Goal: Task Accomplishment & Management: Use online tool/utility

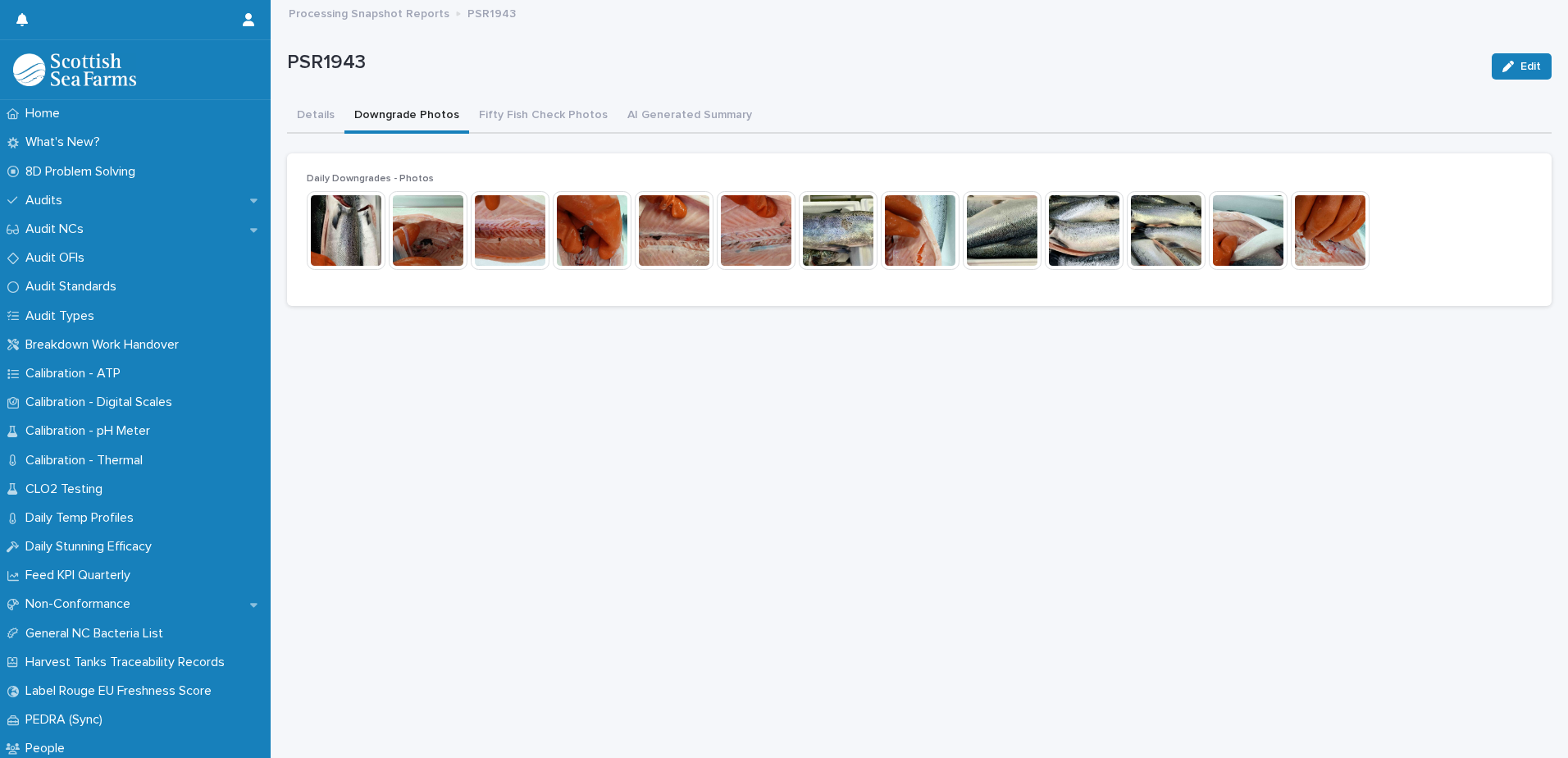
click at [439, 114] on button "Downgrade Photos" at bounding box center [406, 116] width 124 height 34
click at [350, 248] on img at bounding box center [346, 230] width 79 height 79
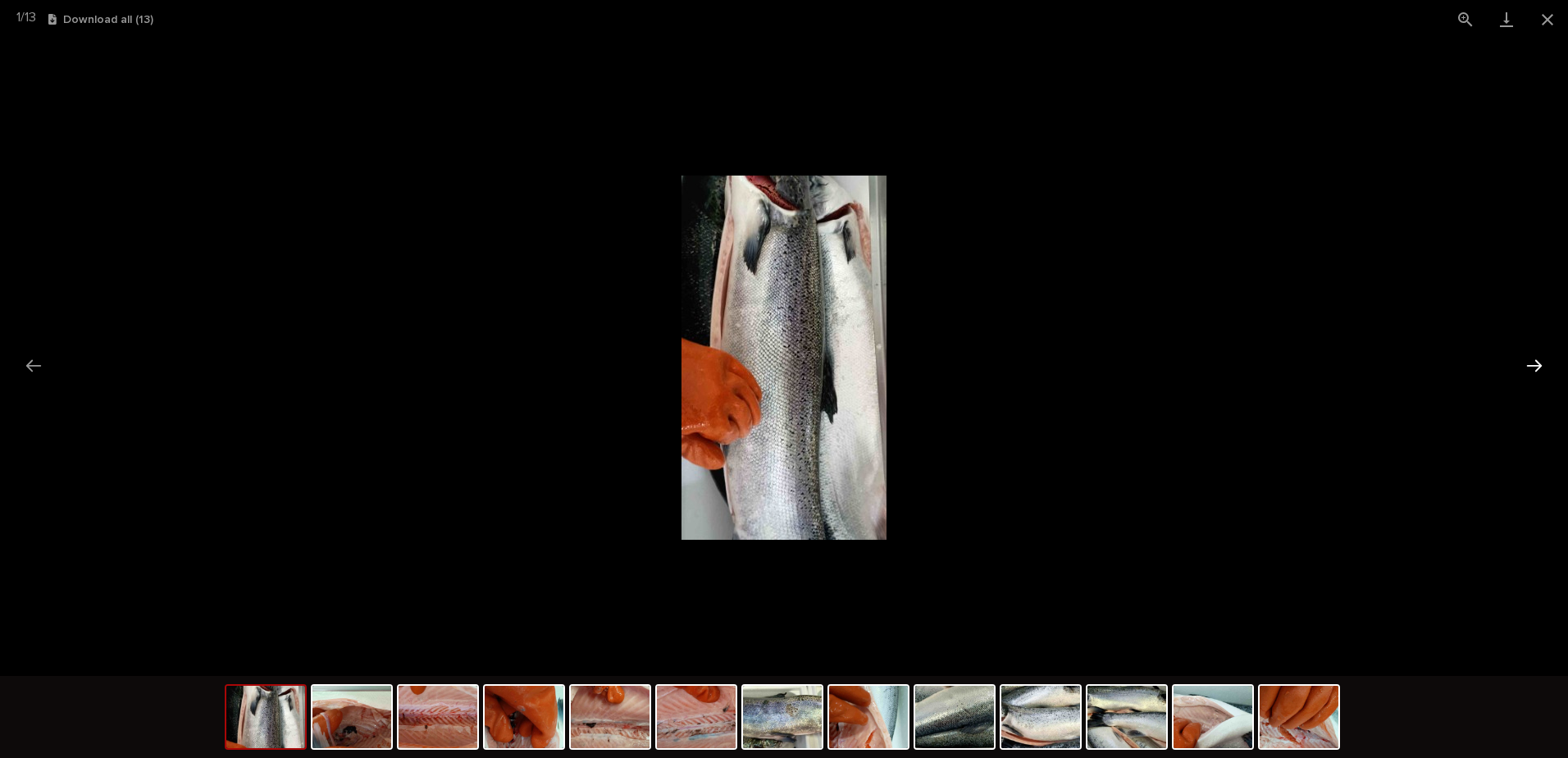
click at [1547, 366] on button "Next slide" at bounding box center [1534, 365] width 34 height 32
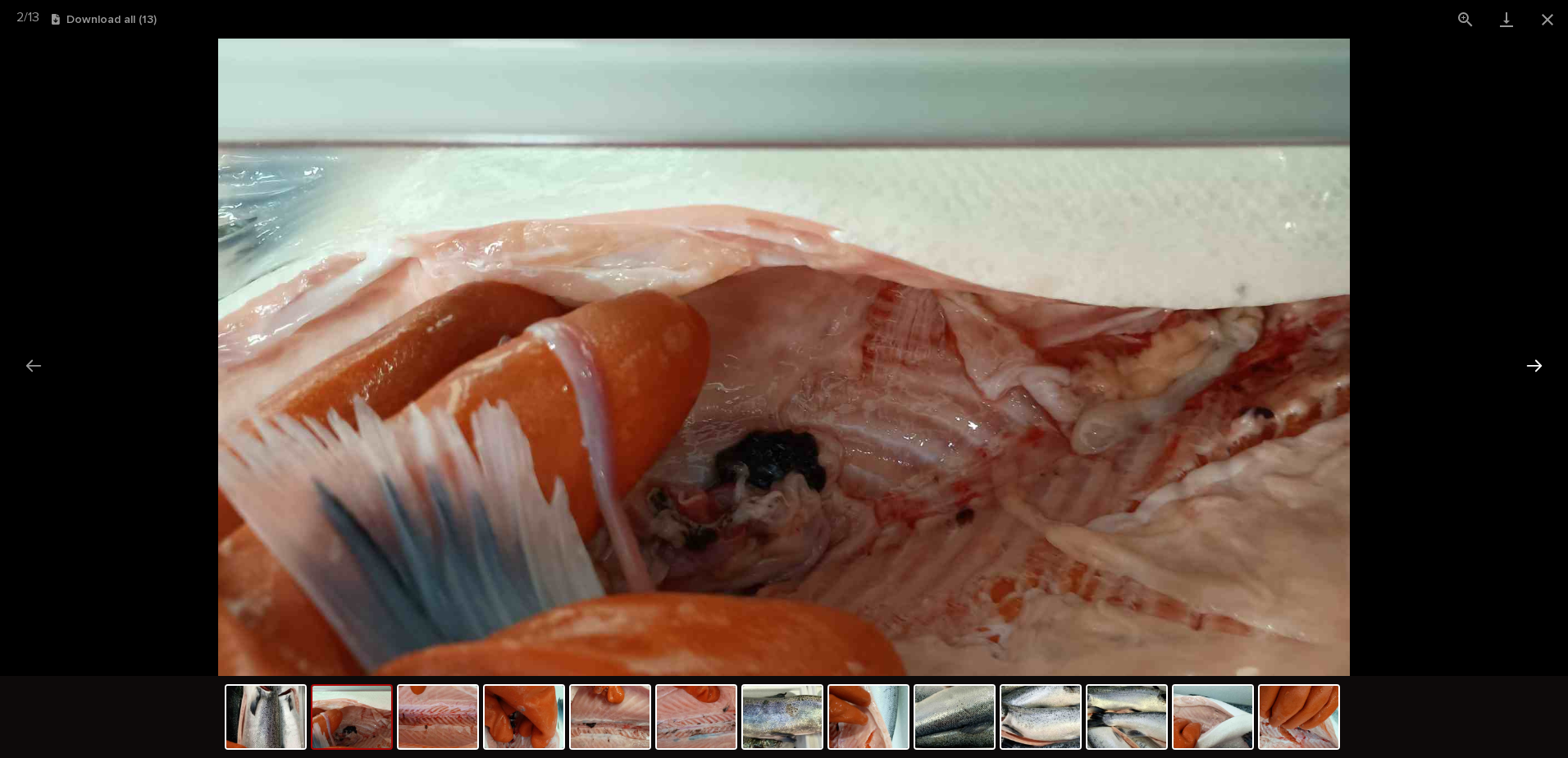
click at [1543, 364] on button "Next slide" at bounding box center [1534, 365] width 34 height 32
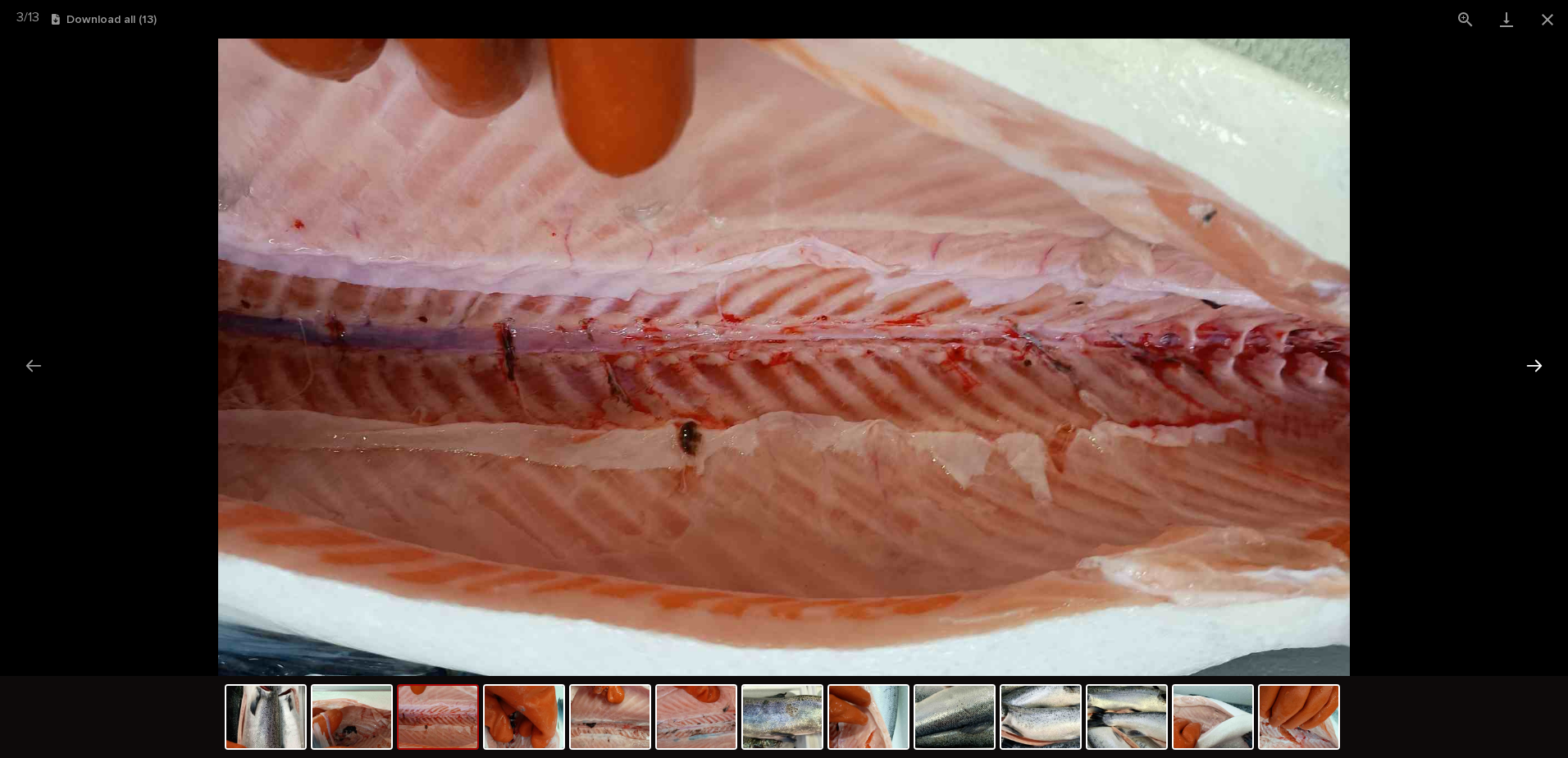
click at [1543, 364] on button "Next slide" at bounding box center [1534, 365] width 34 height 32
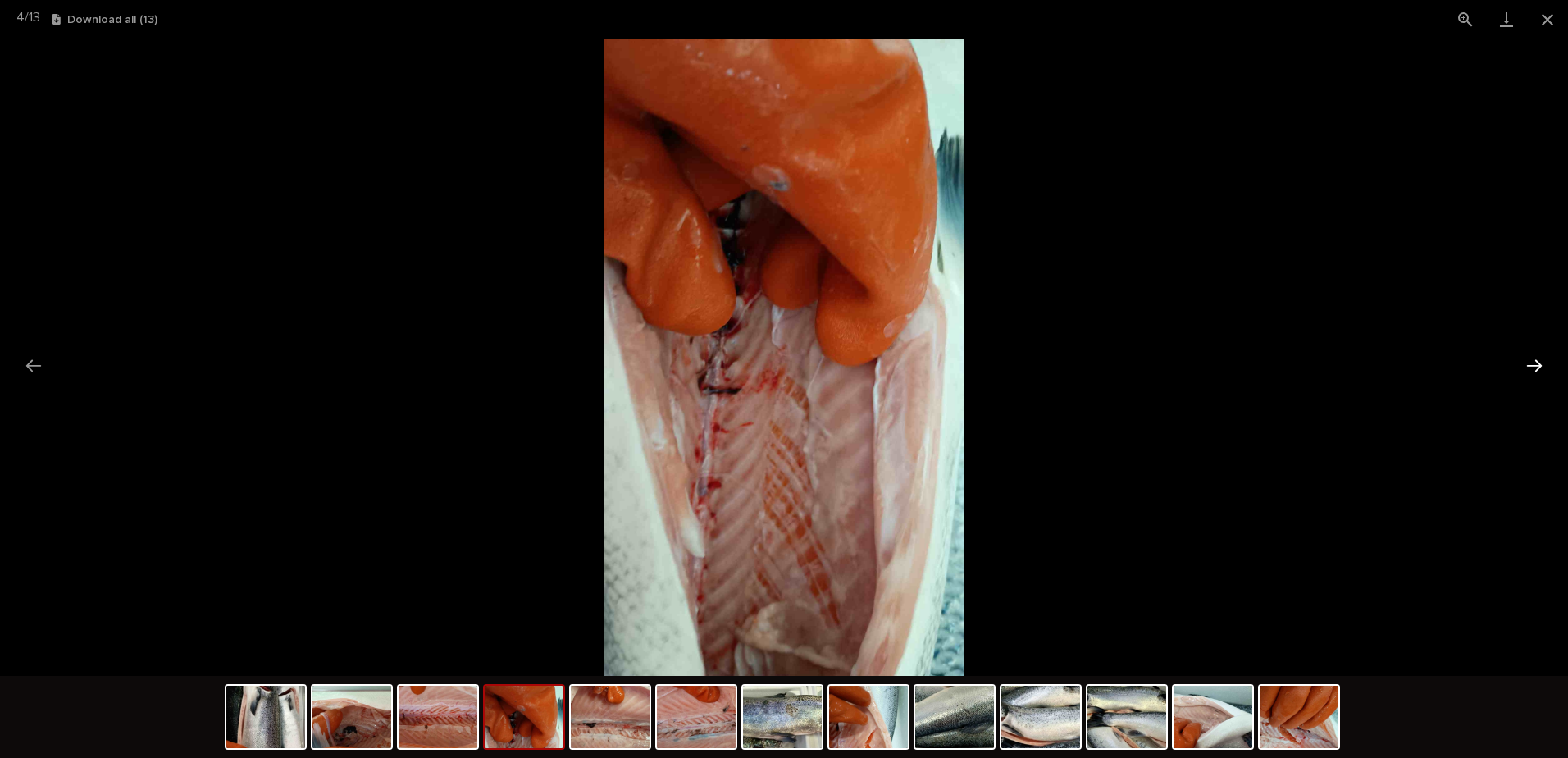
click at [1543, 364] on button "Next slide" at bounding box center [1534, 365] width 34 height 32
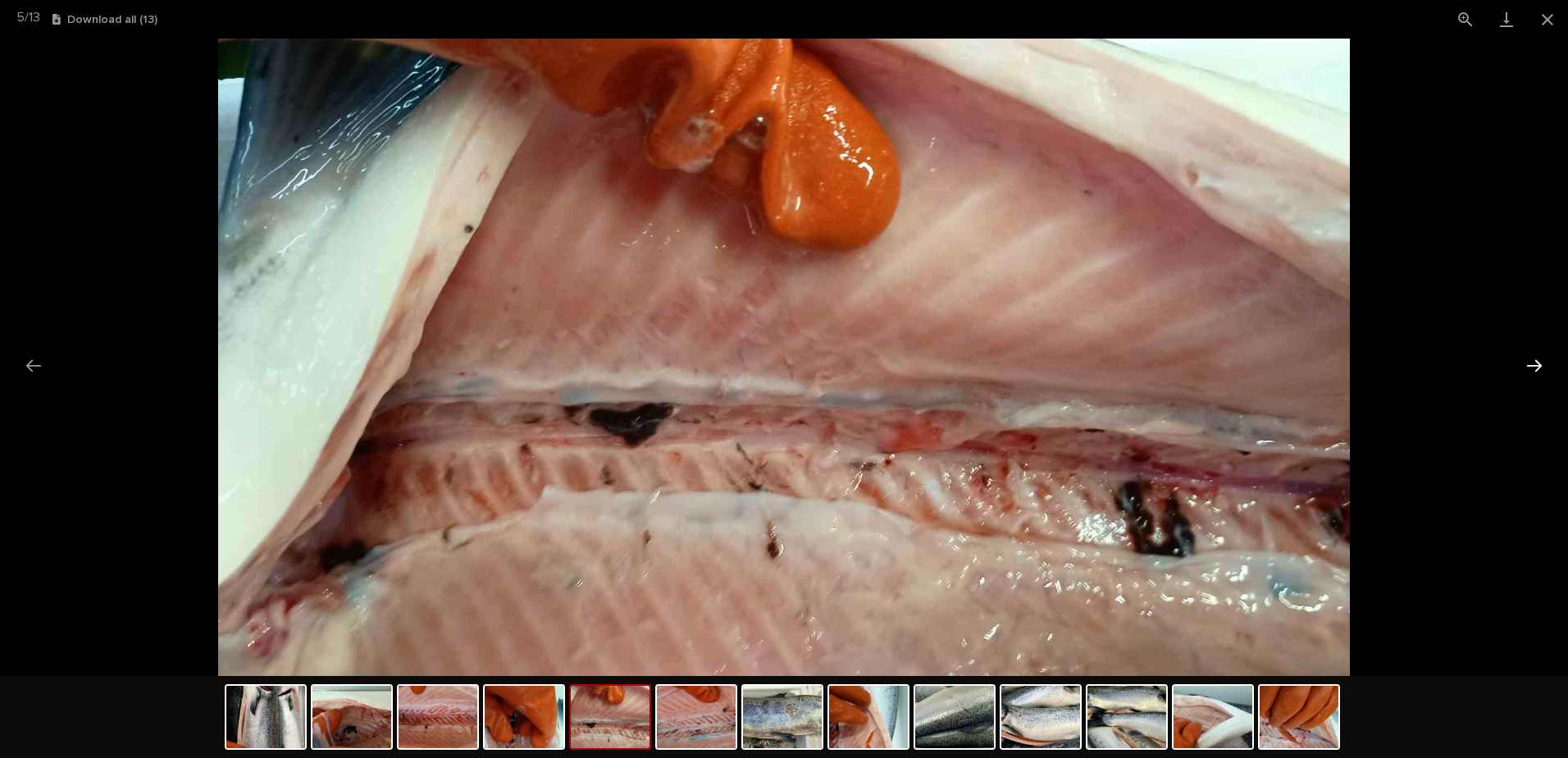
click at [1543, 364] on button "Next slide" at bounding box center [1534, 365] width 34 height 32
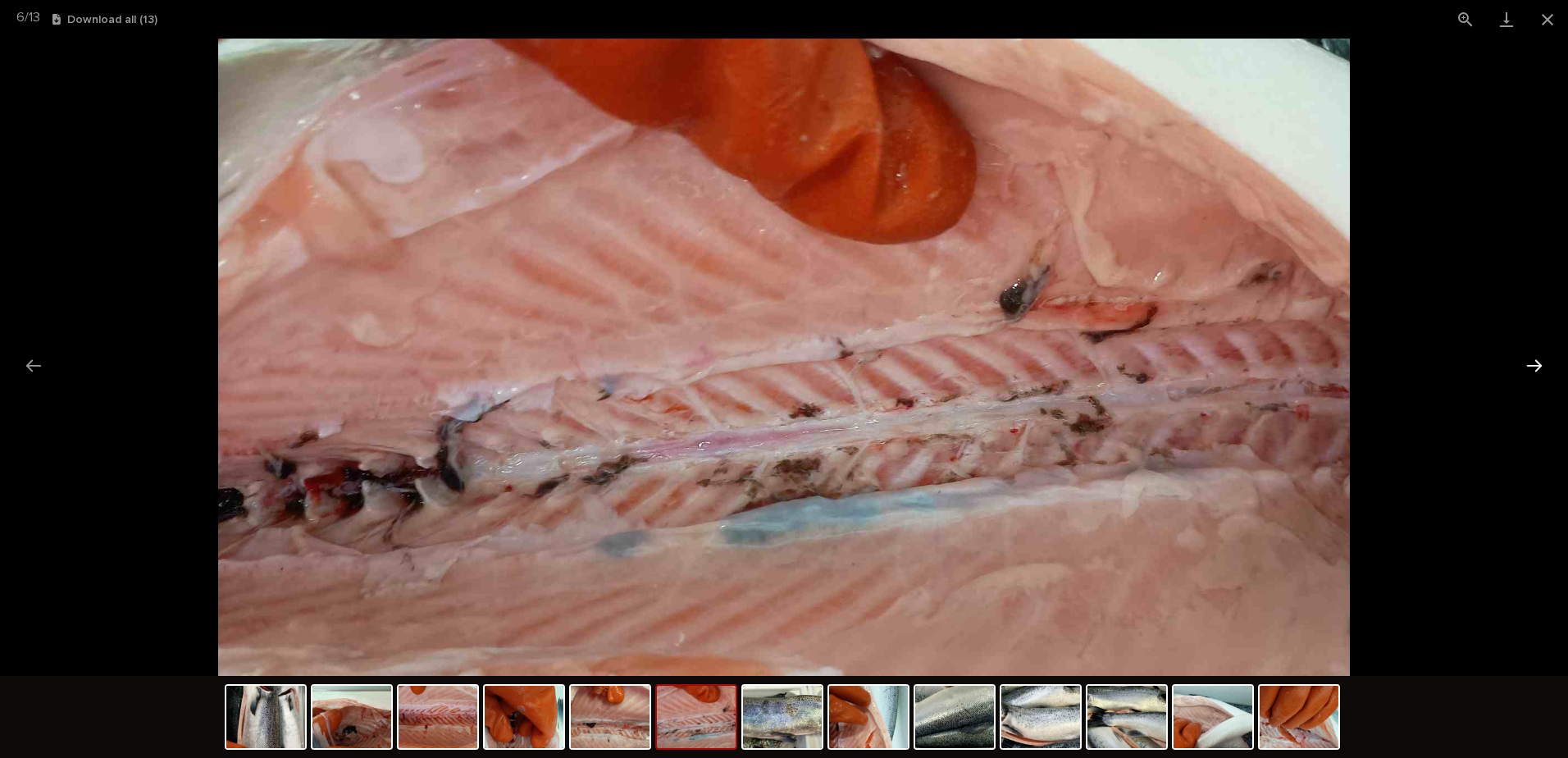
click at [1543, 364] on button "Next slide" at bounding box center [1534, 365] width 34 height 32
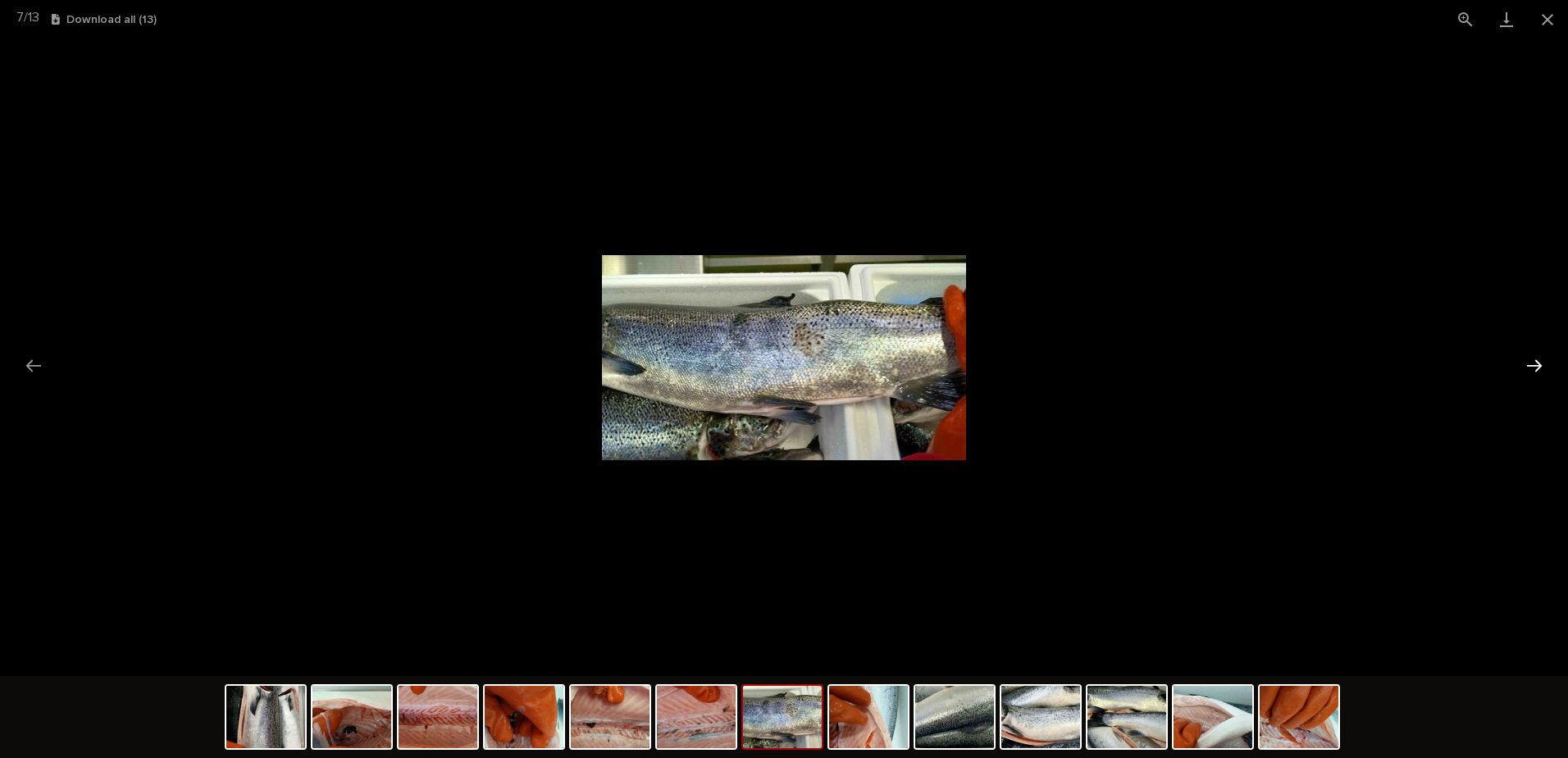
click at [1543, 364] on button "Next slide" at bounding box center [1534, 365] width 34 height 32
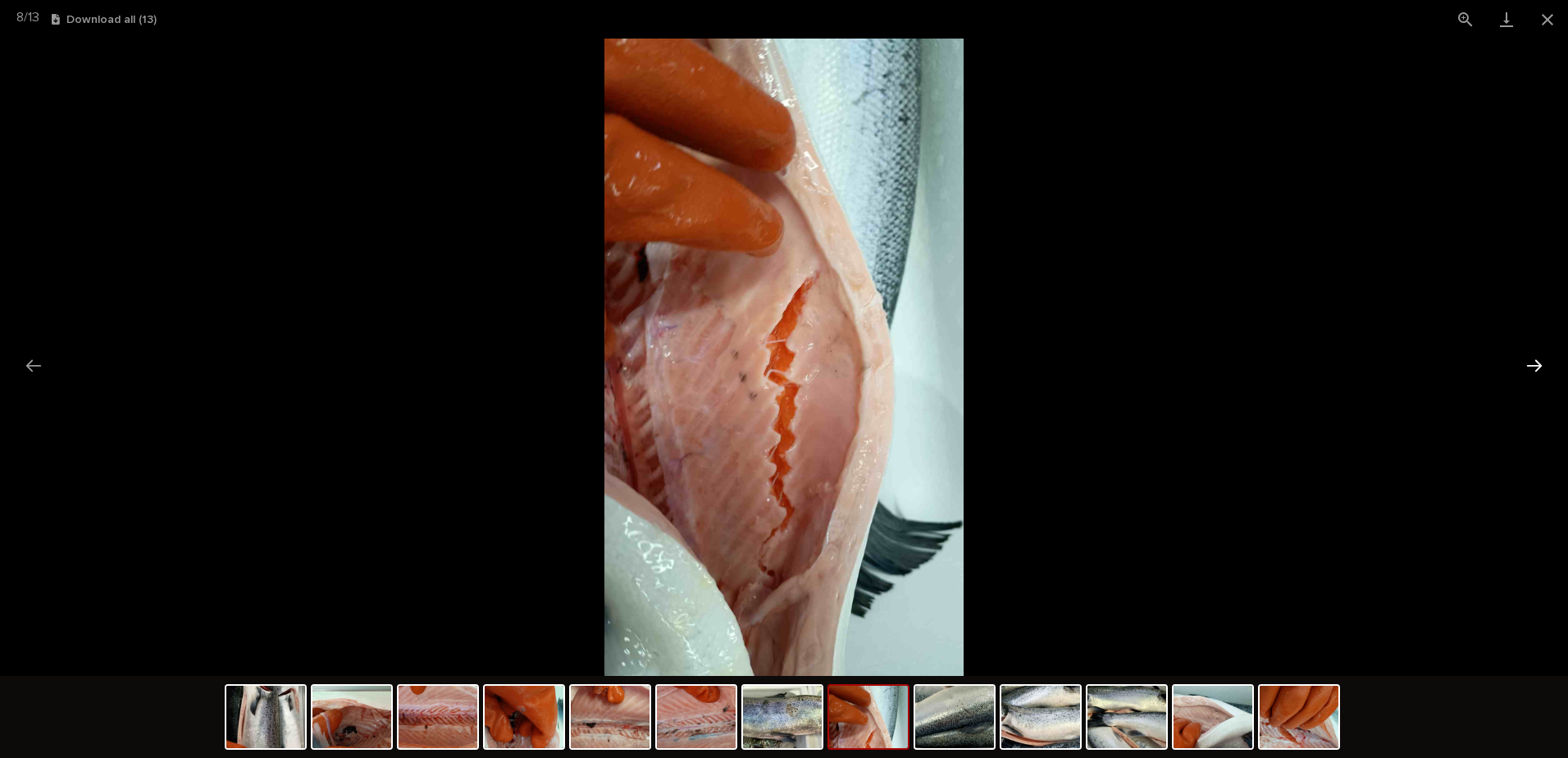
click at [1543, 364] on button "Next slide" at bounding box center [1534, 365] width 34 height 32
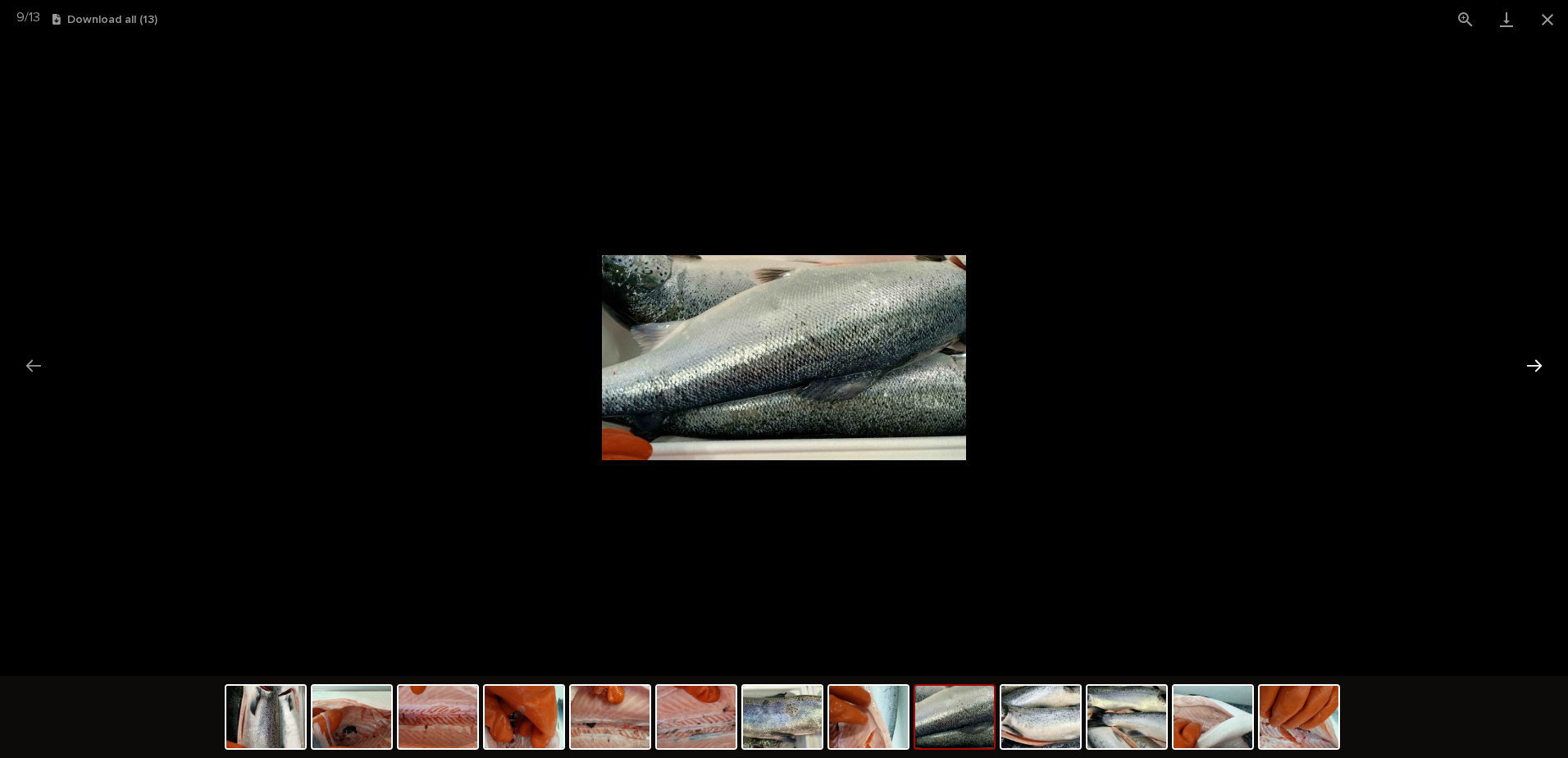
click at [1543, 364] on button "Next slide" at bounding box center [1534, 365] width 34 height 32
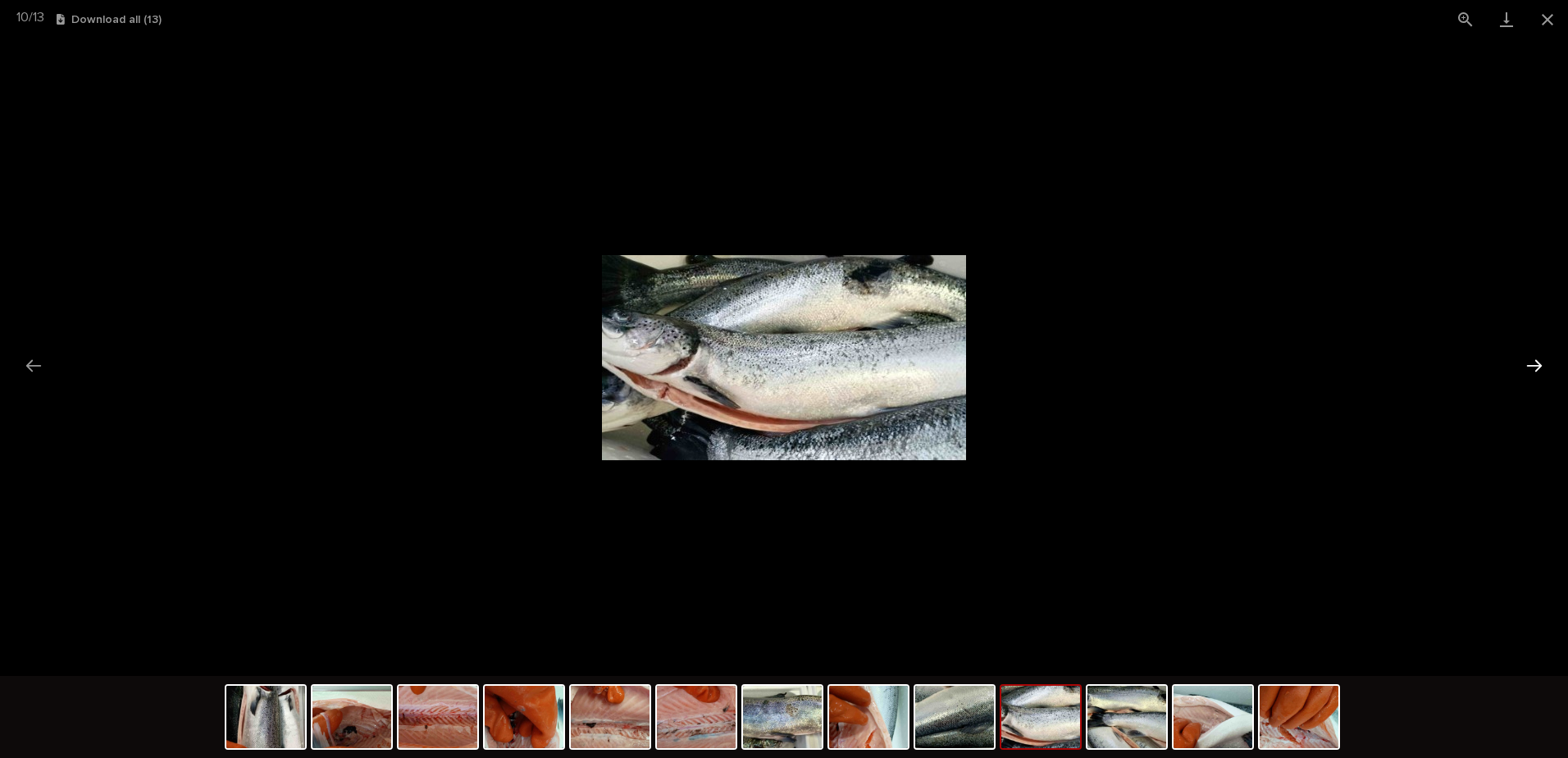
click at [1543, 364] on button "Next slide" at bounding box center [1534, 365] width 34 height 32
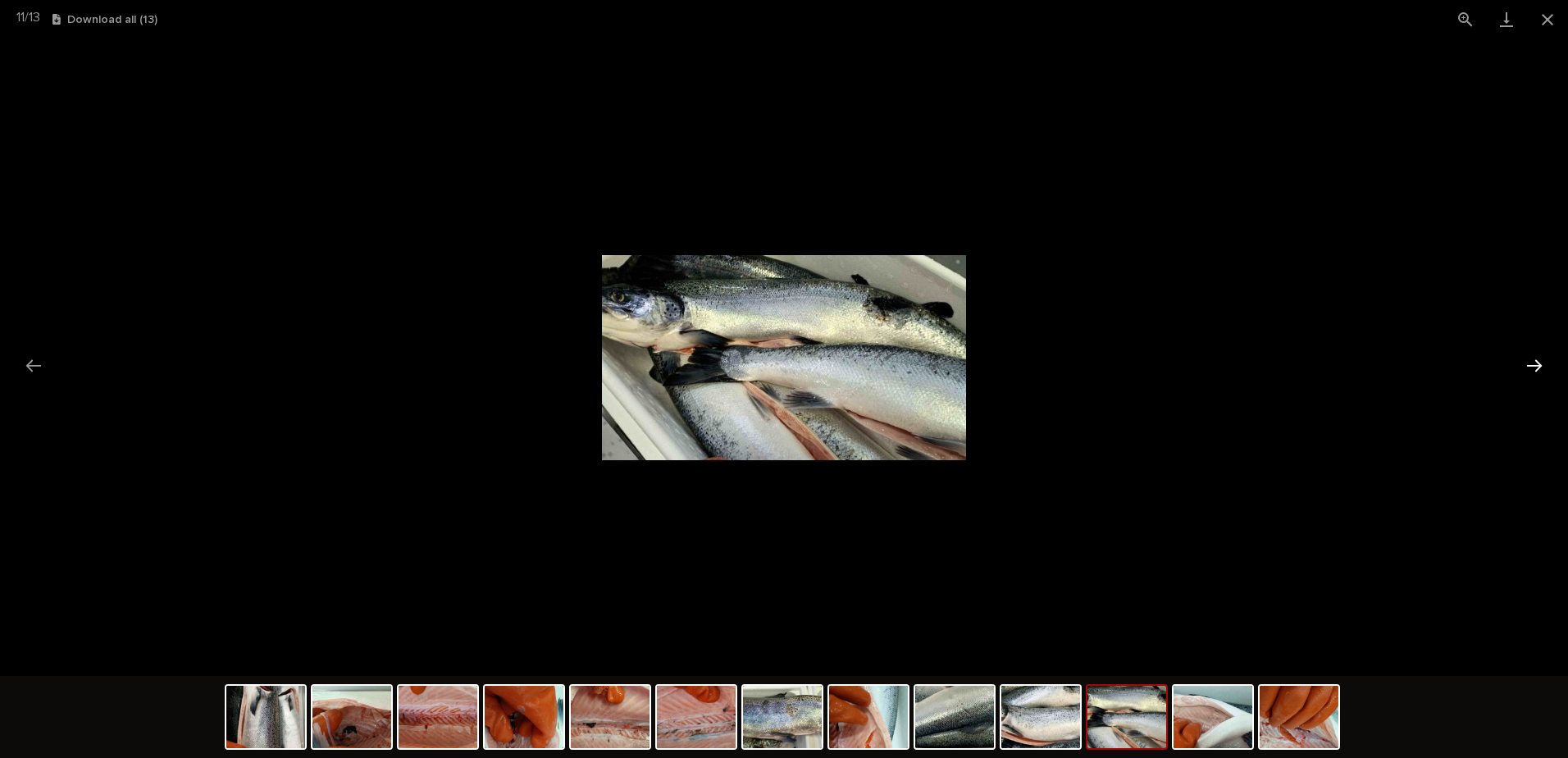
click at [1543, 364] on button "Next slide" at bounding box center [1534, 365] width 34 height 32
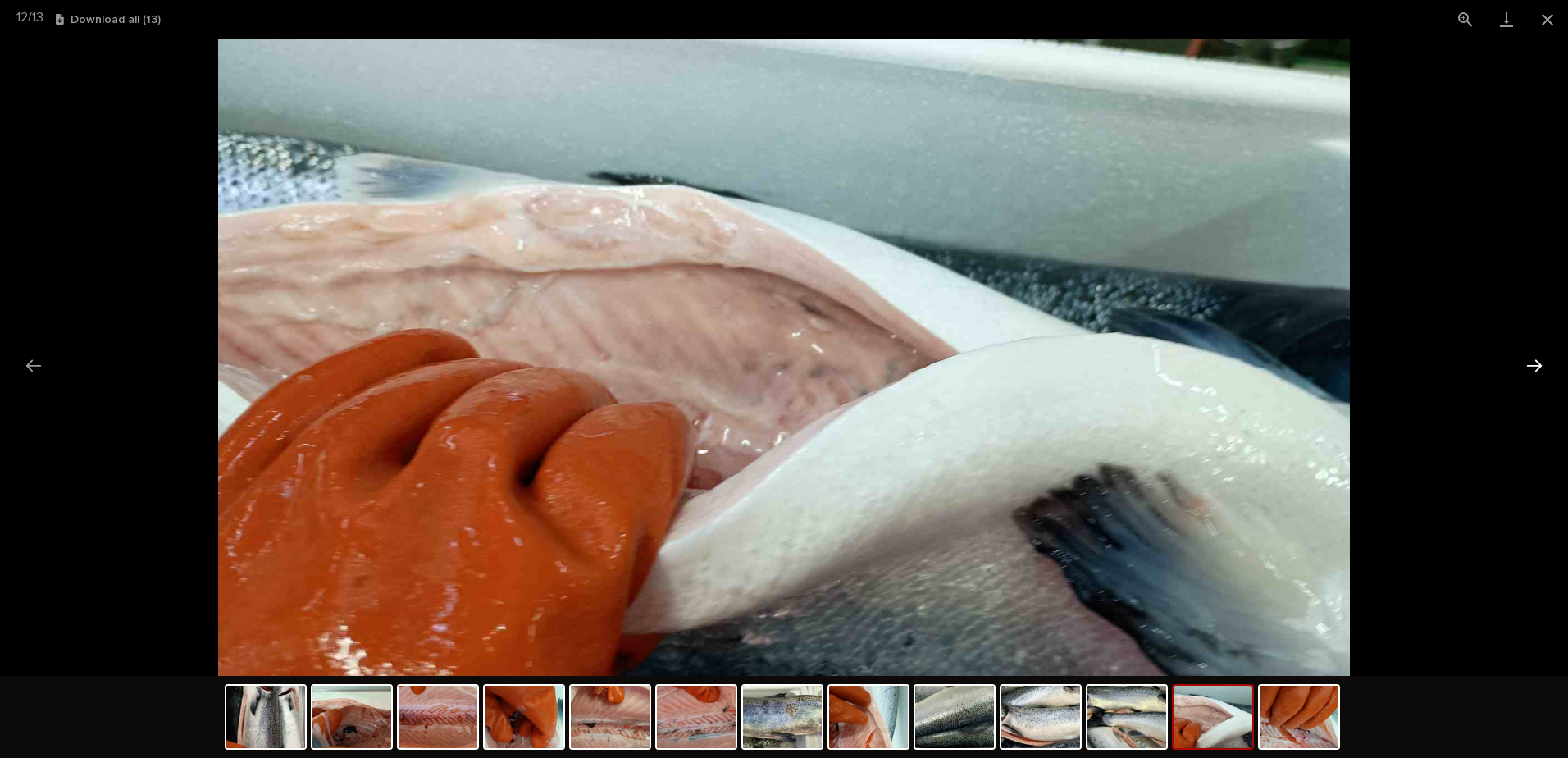
click at [1543, 364] on button "Next slide" at bounding box center [1534, 365] width 34 height 32
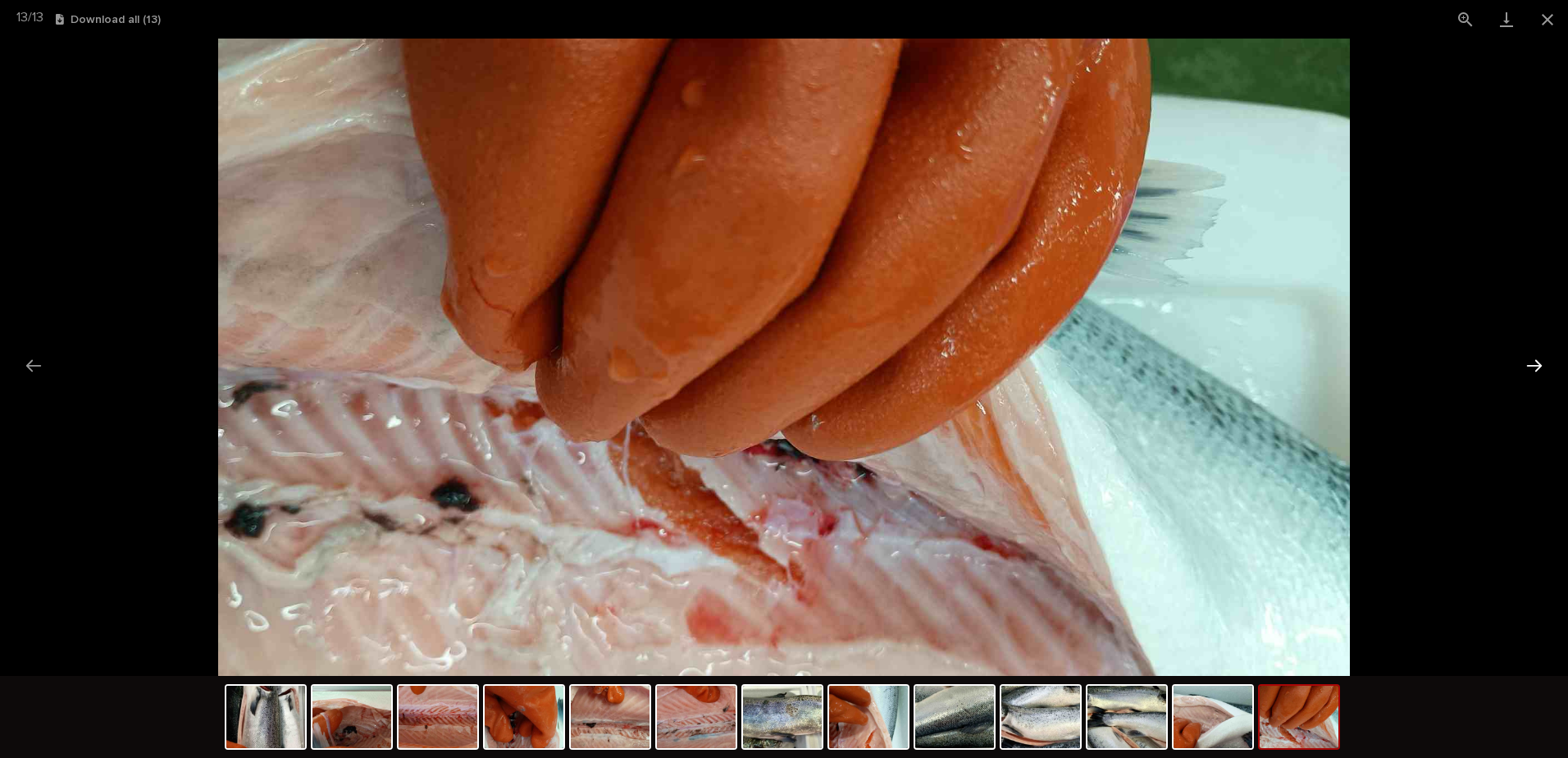
click at [1543, 364] on button "Next slide" at bounding box center [1534, 365] width 34 height 32
